Goal: Task Accomplishment & Management: Manage account settings

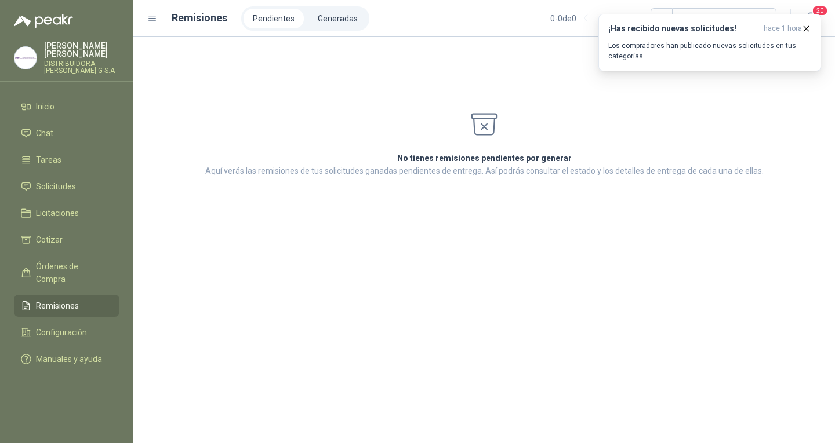
click at [67, 300] on span "Remisiones" at bounding box center [57, 306] width 43 height 13
click at [399, 291] on div "No tienes remisiones pendientes por generar Aquí verás las remisiones de tus so…" at bounding box center [483, 240] width 701 height 406
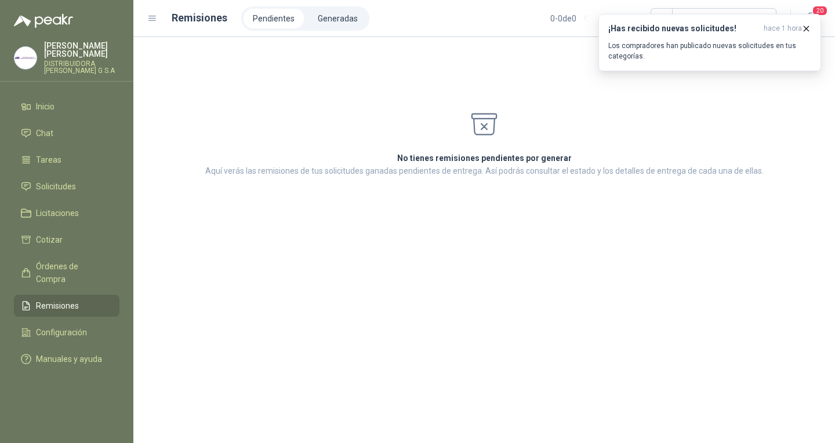
click at [399, 291] on div "No tienes remisiones pendientes por generar Aquí verás las remisiones de tus so…" at bounding box center [483, 240] width 701 height 406
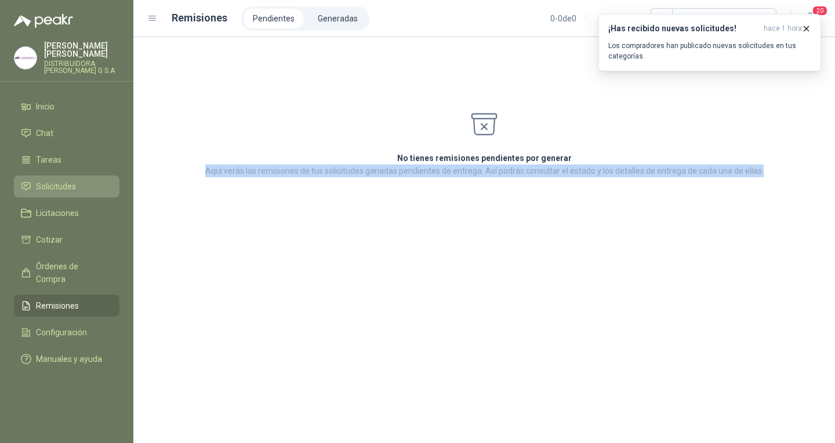
click at [52, 180] on span "Solicitudes" at bounding box center [56, 186] width 40 height 13
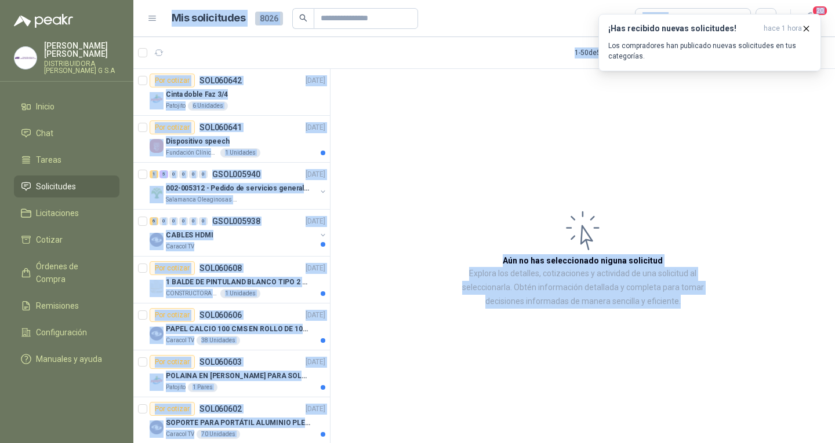
click at [481, 240] on article "Aún no has seleccionado niguna solicitud Explora los detalles, cotizaciones y a…" at bounding box center [582, 258] width 504 height 379
click at [457, 172] on article "Aún no has seleccionado niguna solicitud Explora los detalles, cotizaciones y a…" at bounding box center [582, 258] width 504 height 379
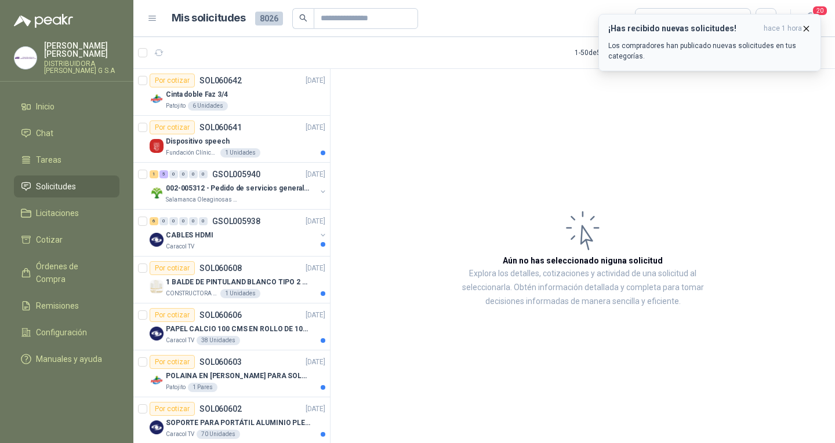
click at [804, 27] on icon "button" at bounding box center [806, 28] width 5 height 5
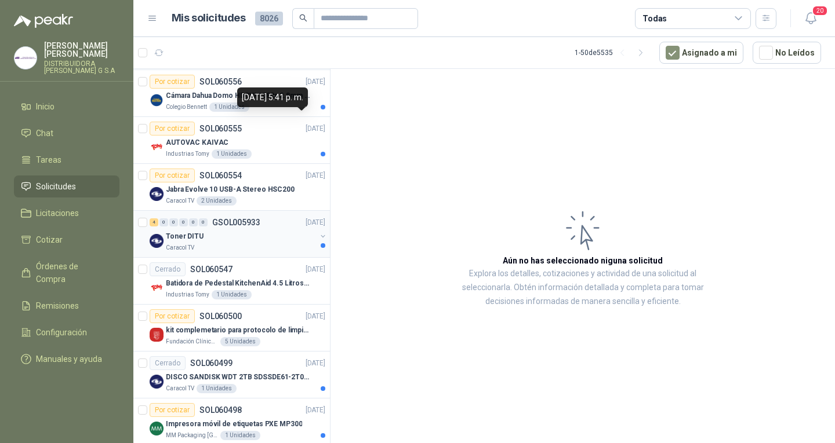
scroll to position [812, 0]
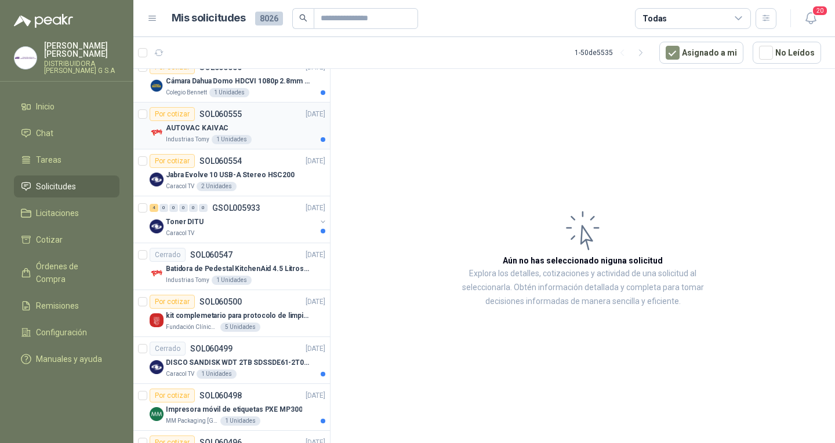
click at [295, 139] on div "Industrias Tomy 1 Unidades" at bounding box center [245, 139] width 159 height 9
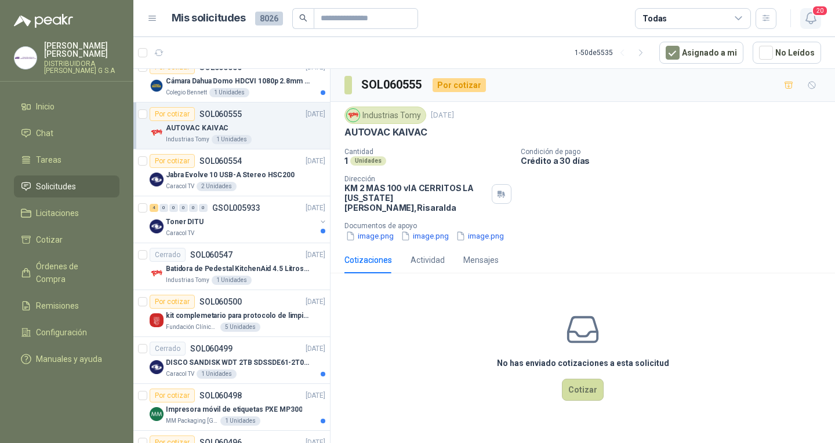
click at [820, 20] on button "20" at bounding box center [810, 18] width 21 height 21
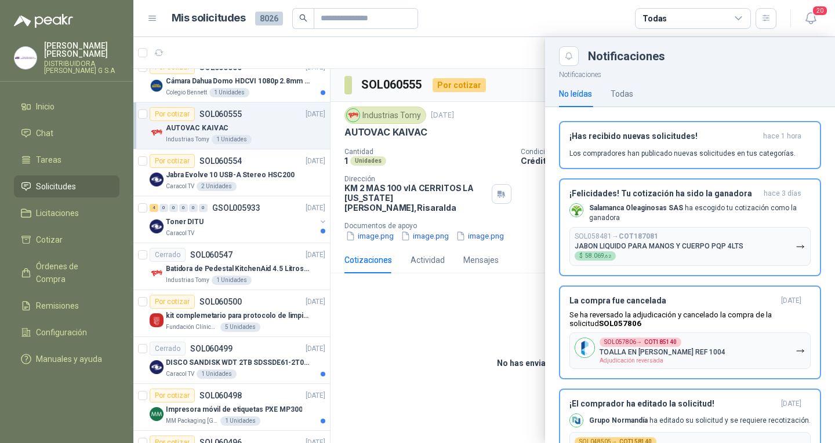
click at [512, 320] on div at bounding box center [483, 240] width 701 height 406
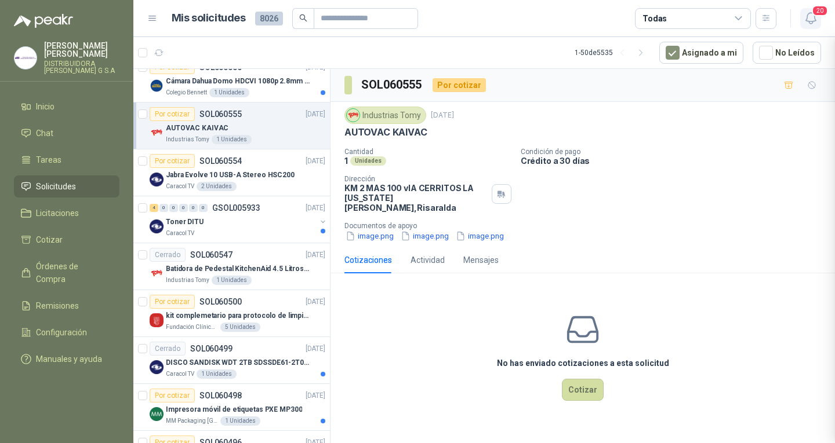
click at [813, 15] on span "20" at bounding box center [820, 10] width 16 height 11
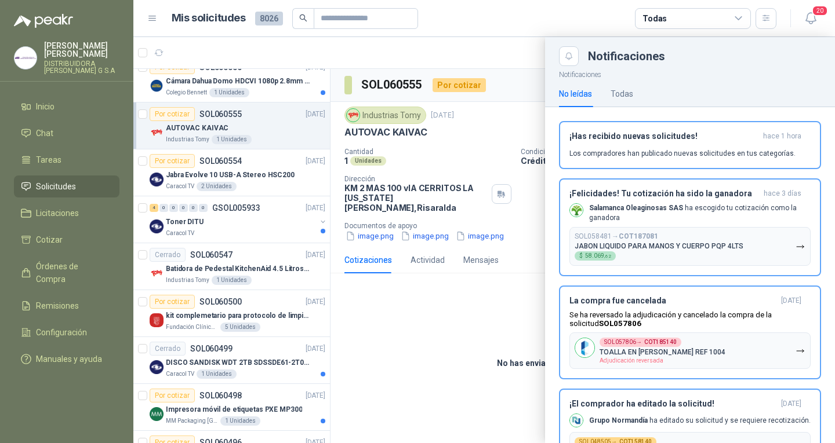
click at [537, 346] on div at bounding box center [483, 240] width 701 height 406
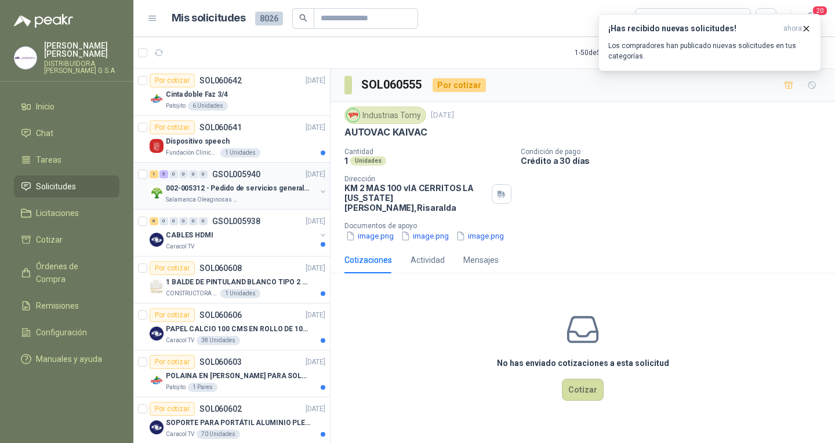
click at [277, 184] on p "002-005312 - Pedido de servicios generales CASA RO" at bounding box center [238, 188] width 144 height 11
click at [278, 281] on p "1 BALDE DE PINTULAND BLANCO TIPO 2 DE 2.5 GLS" at bounding box center [238, 282] width 144 height 11
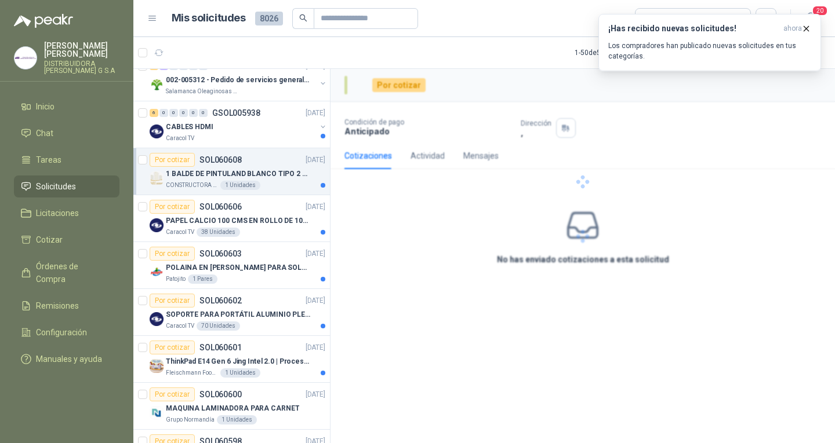
scroll to position [174, 0]
